Goal: Communication & Community: Ask a question

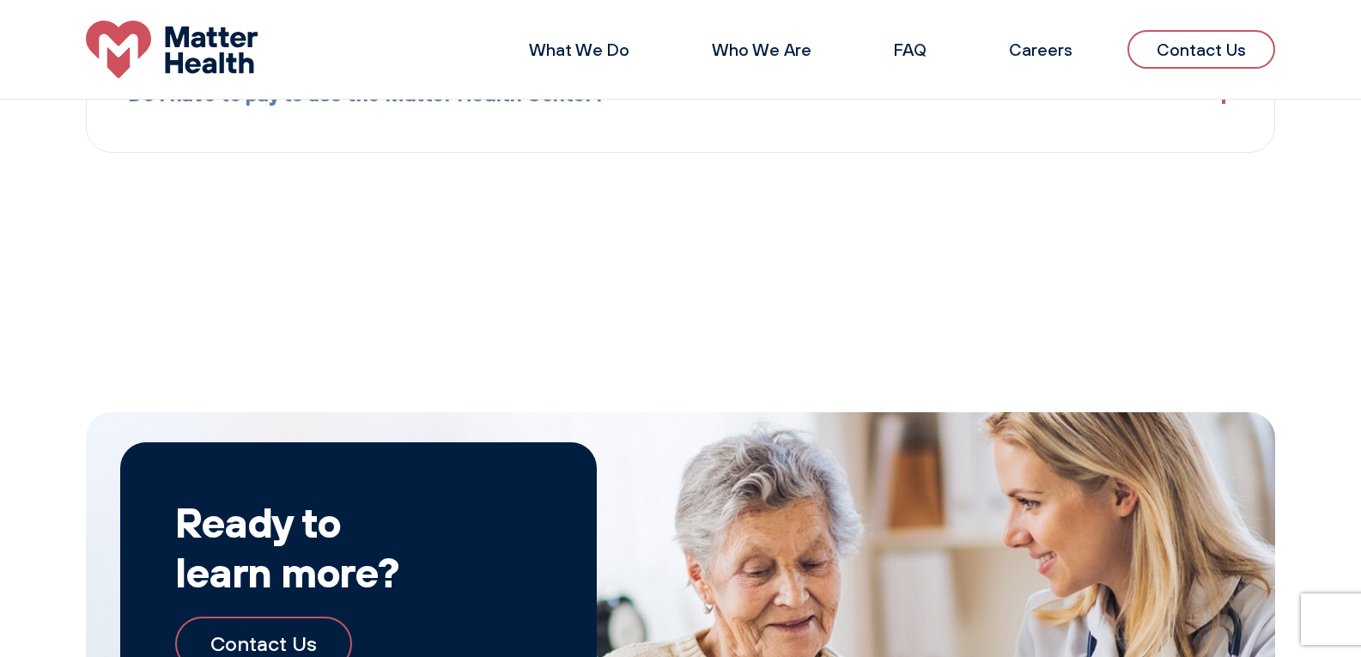
scroll to position [2269, 0]
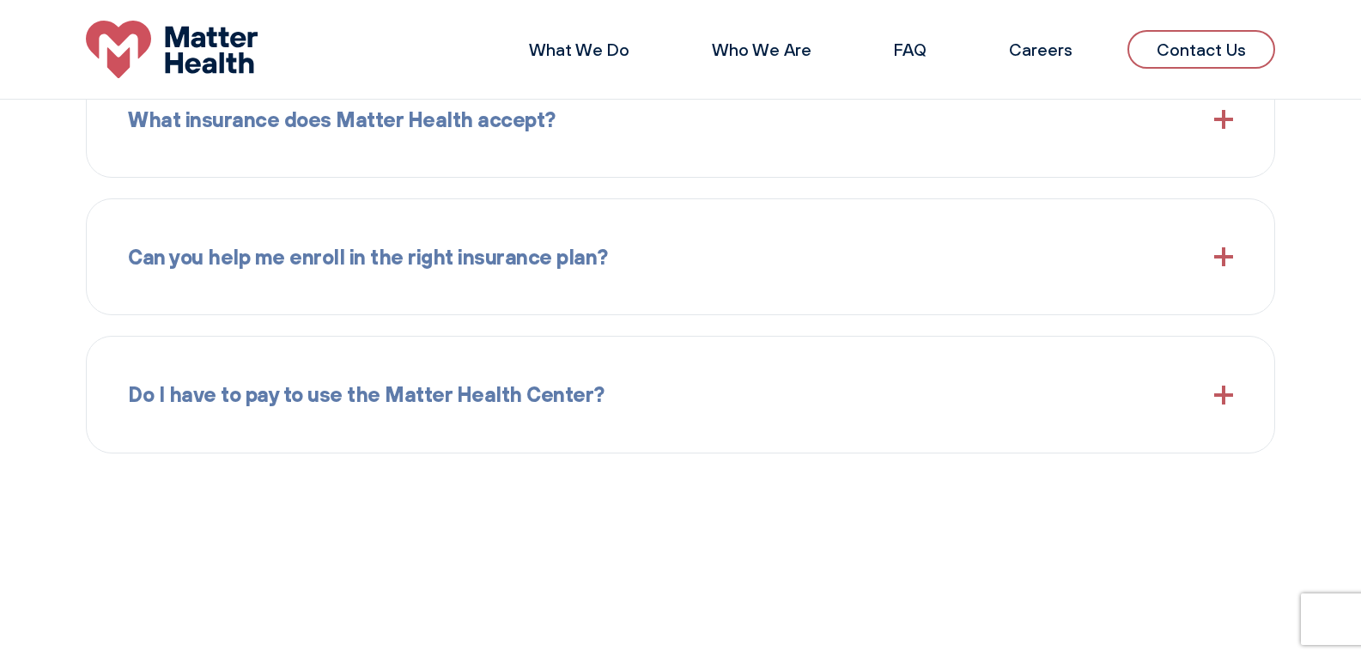
click at [1190, 64] on link "Contact Us" at bounding box center [1201, 49] width 148 height 39
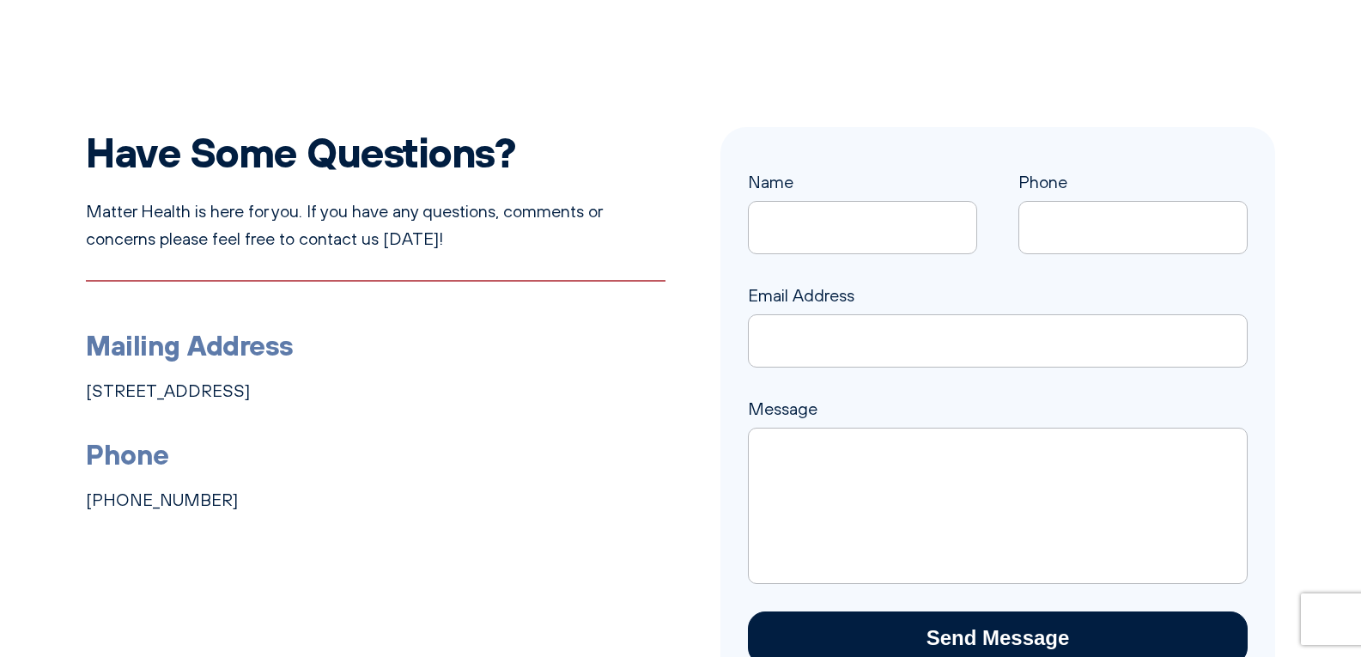
scroll to position [143, 0]
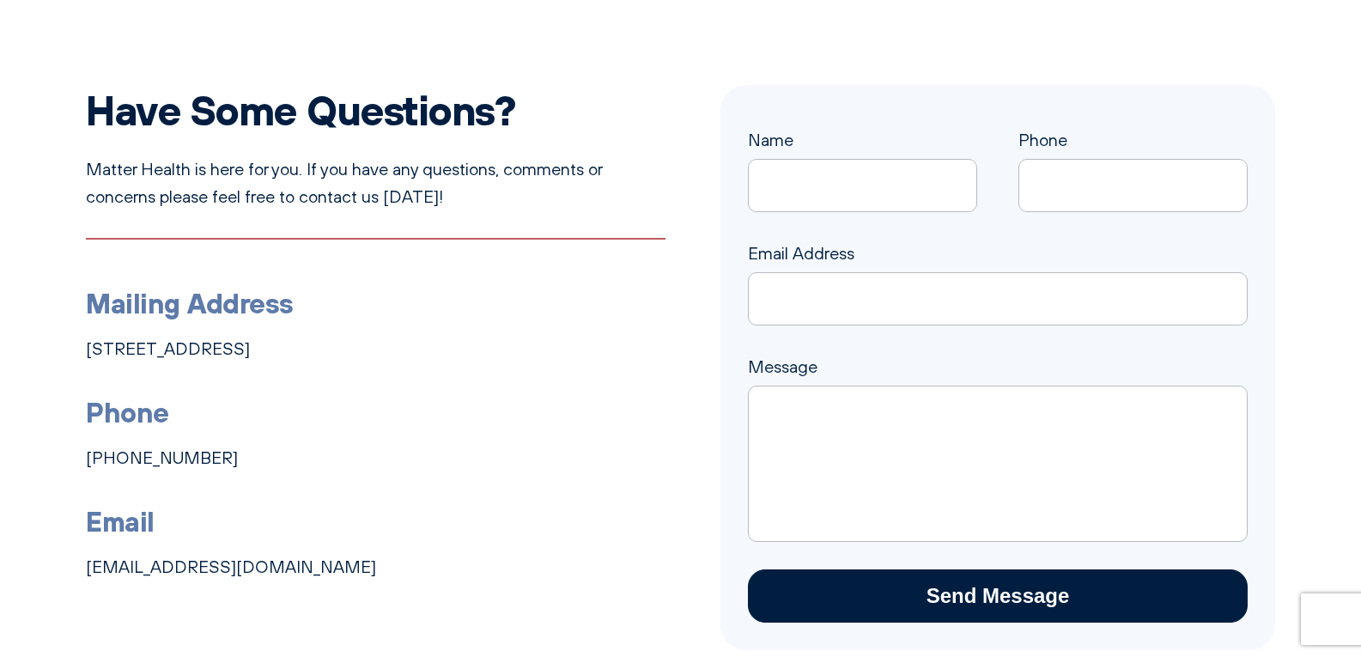
click at [907, 173] on input "Name" at bounding box center [862, 185] width 229 height 53
type input "Daniel Stanford"
type input "8149805065"
type input "daniel.stanford@webdesignsalgorithms.com"
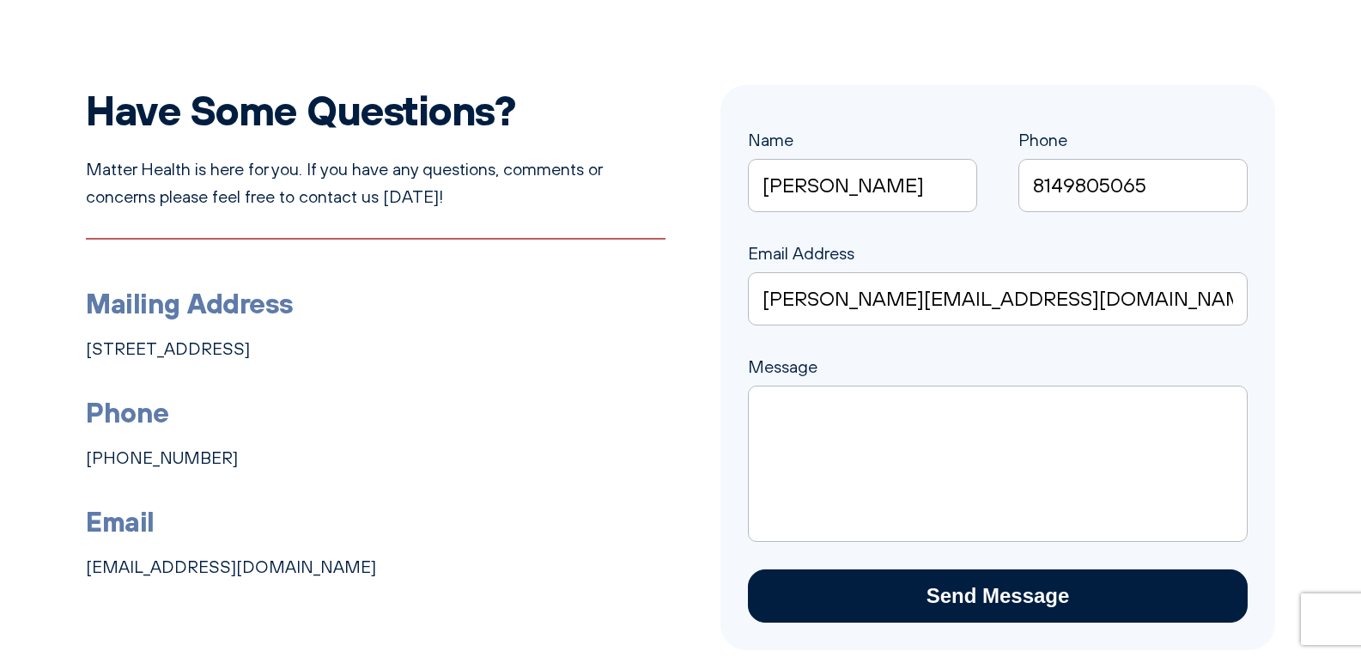
click at [937, 499] on textarea "Message" at bounding box center [998, 463] width 500 height 156
paste textarea "Beloved website owner, I’m Daniel from Web Design Algorithms, and I’ve been hel…"
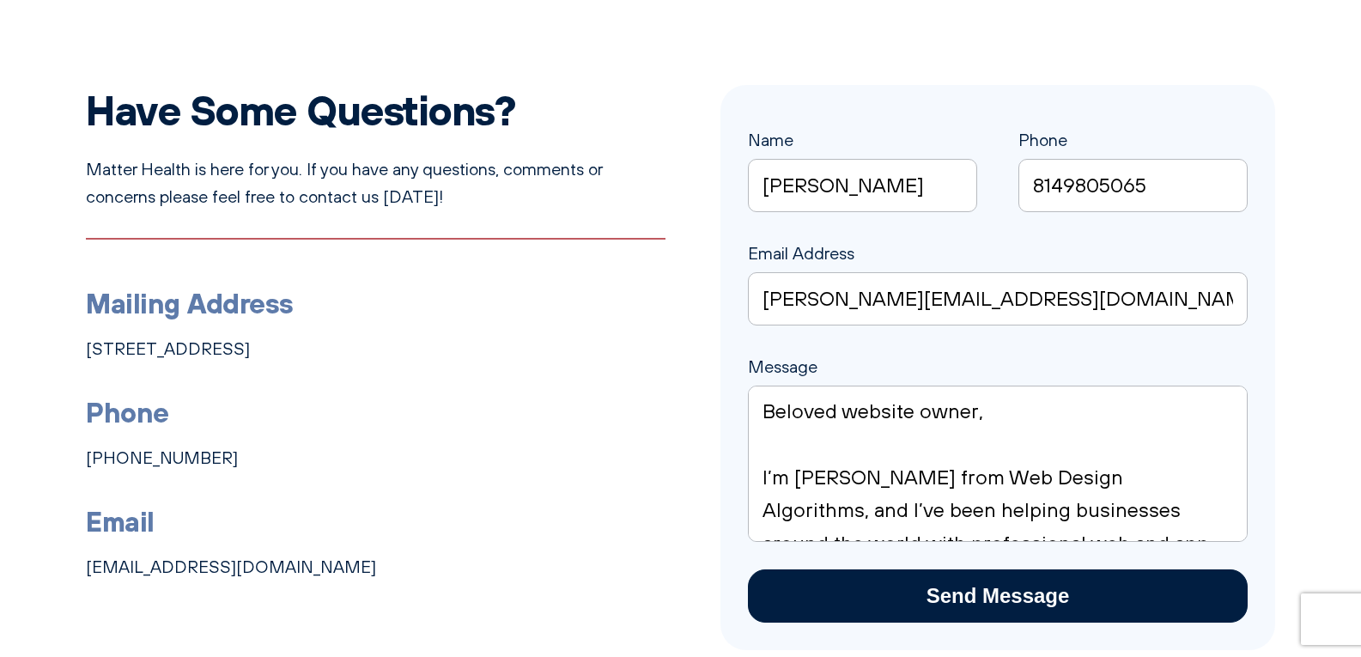
scroll to position [937, 0]
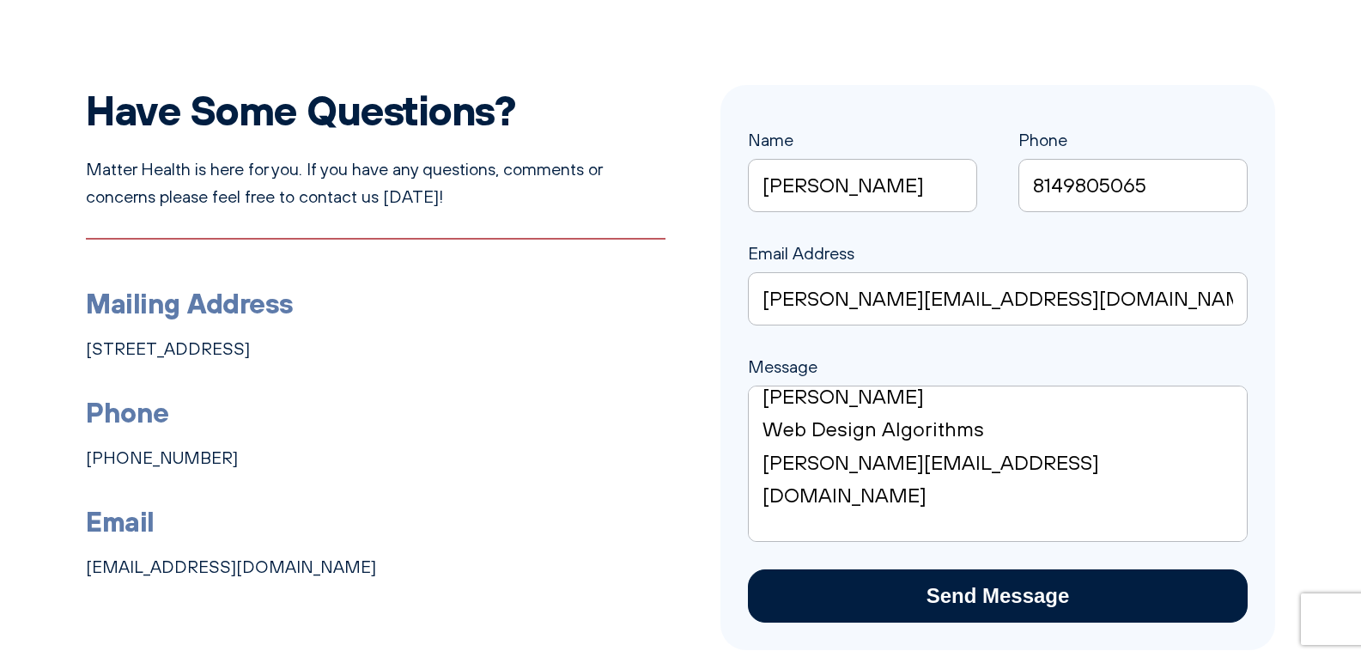
type textarea "Beloved website owner, I’m Daniel from Web Design Algorithms, and I’ve been hel…"
click at [1022, 578] on input "Send Message" at bounding box center [998, 595] width 500 height 53
